Goal: Transaction & Acquisition: Subscribe to service/newsletter

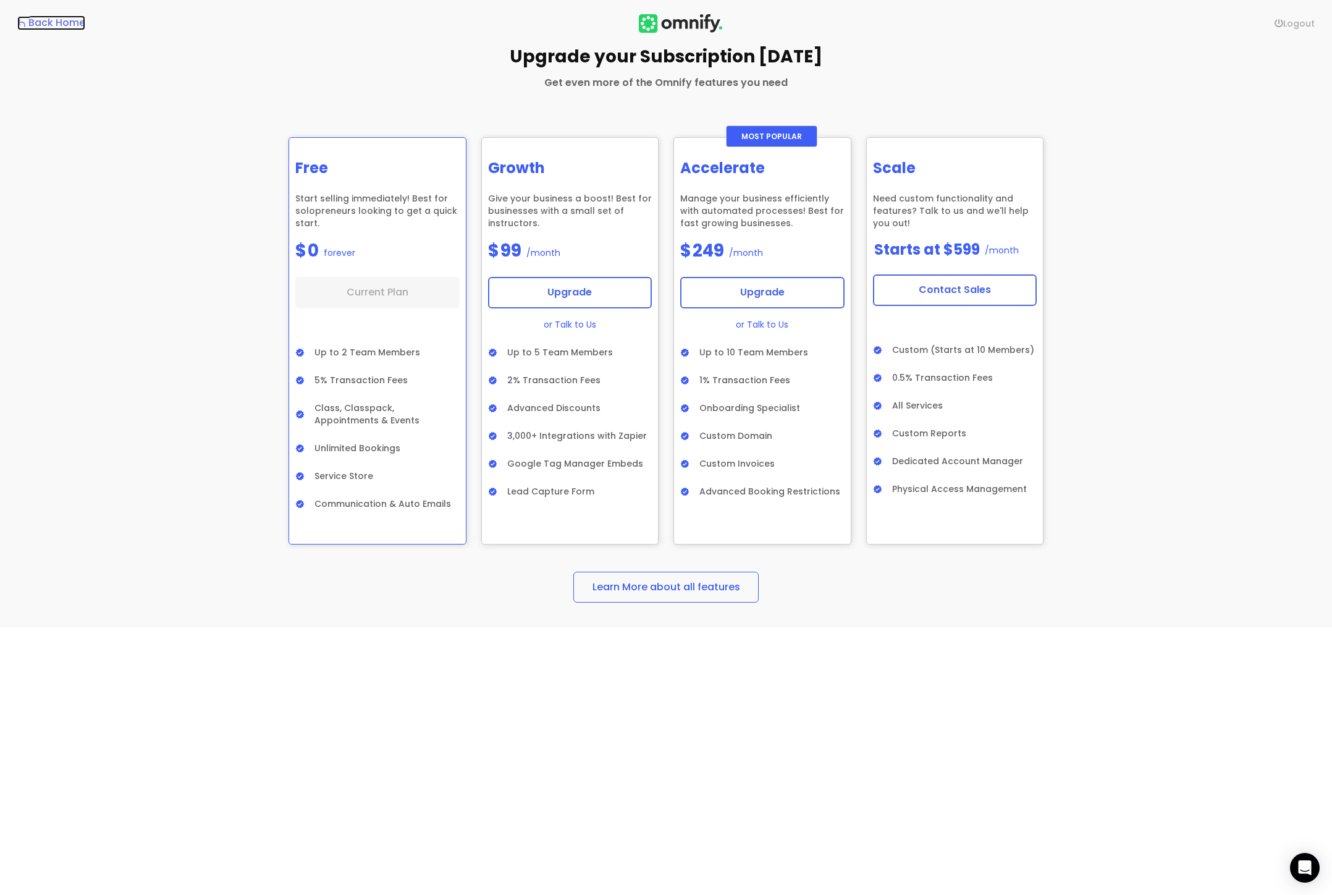
click at [63, 20] on div "Back Home" at bounding box center [56, 23] width 57 height 14
click at [41, 24] on div "Back Home" at bounding box center [56, 23] width 57 height 14
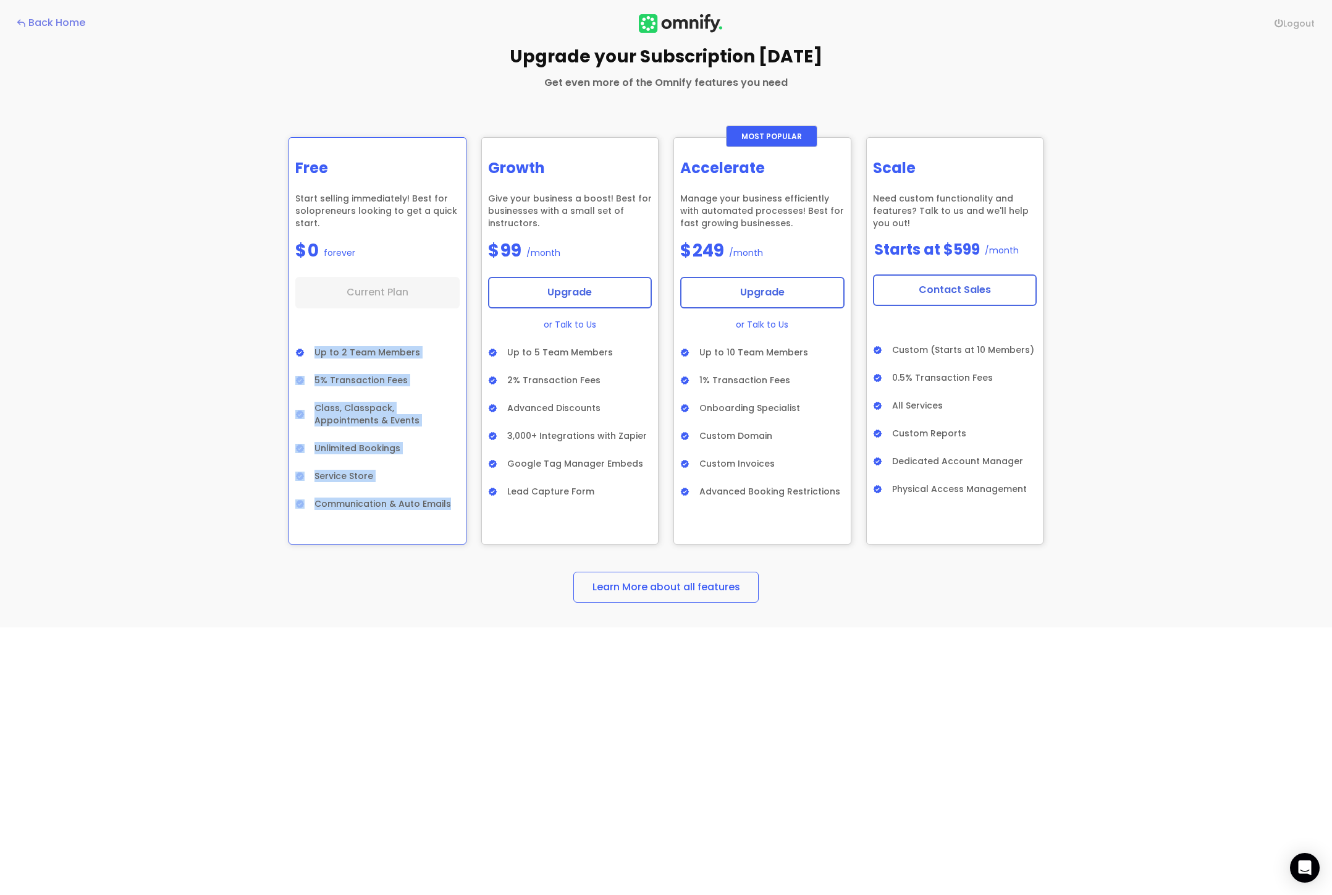
drag, startPoint x: 358, startPoint y: 358, endPoint x: 450, endPoint y: 504, distance: 173.0
click at [450, 504] on div "Free Start selling immediately! Best for solopreneurs looking to get a quick st…" at bounding box center [377, 337] width 164 height 375
copy div "Up to 2 Team Members 5% Transaction Fees Class, Classpack, Appointments & Event…"
click at [56, 22] on div "Back Home" at bounding box center [56, 23] width 57 height 14
